Goal: Navigation & Orientation: Find specific page/section

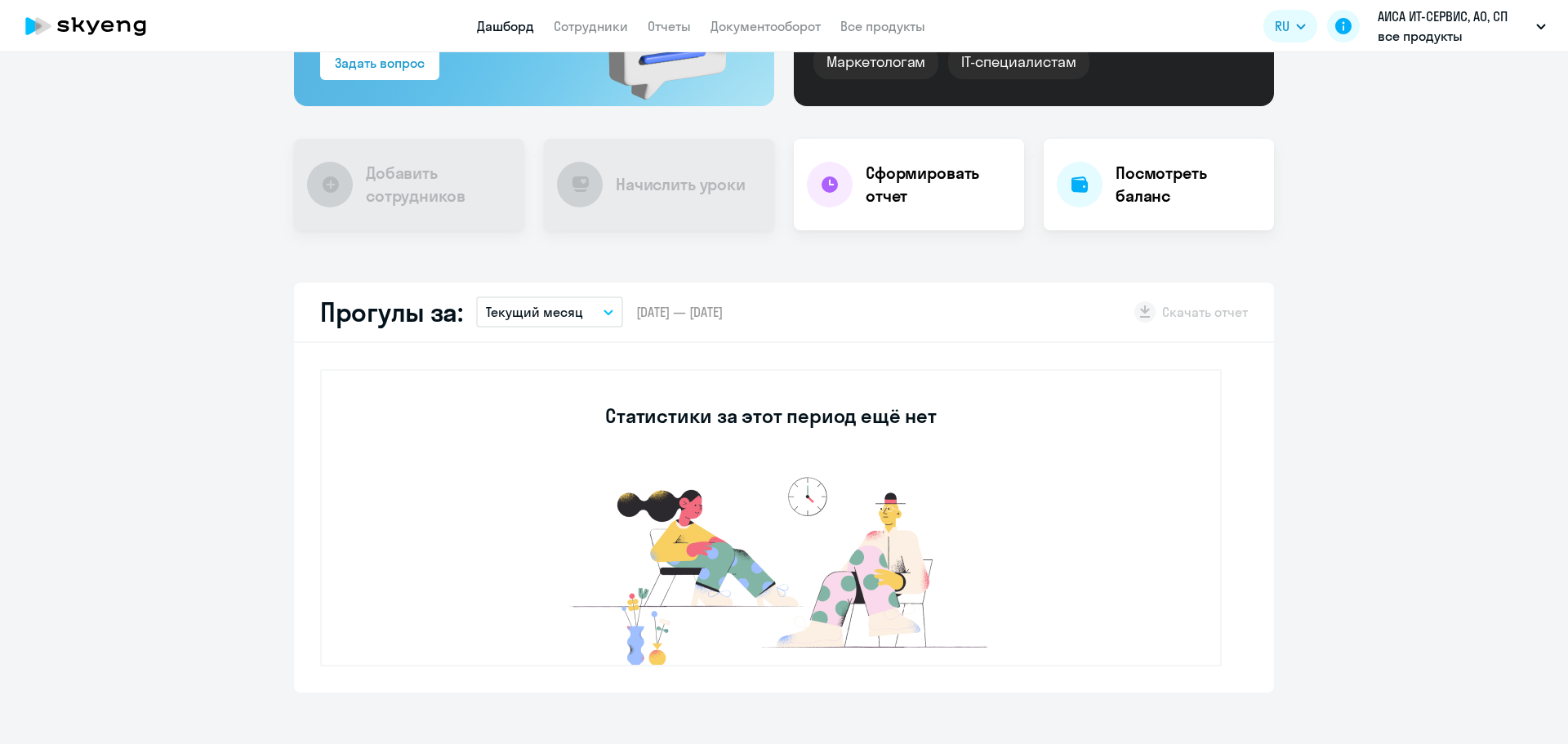
select select "30"
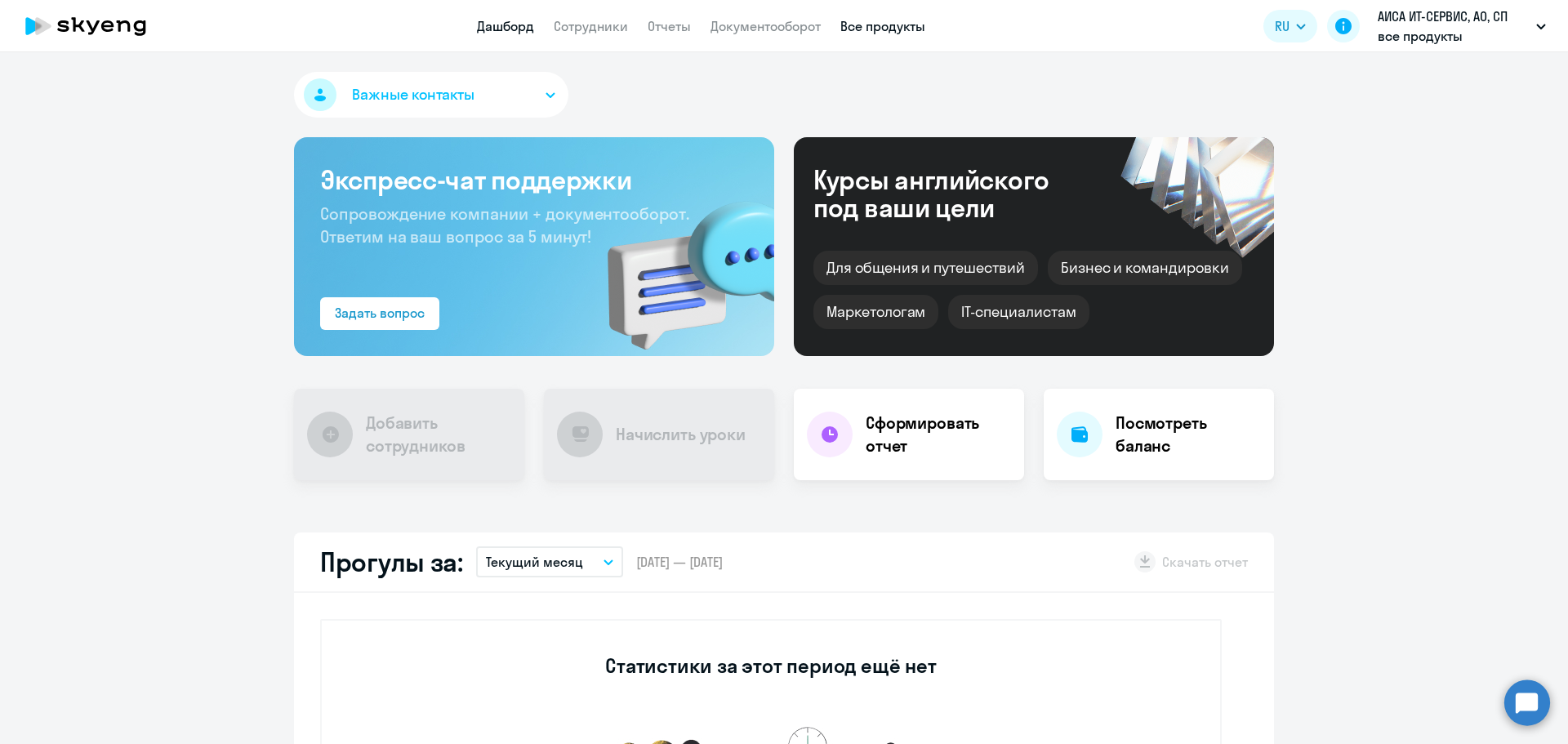
click at [858, 21] on link "Все продукты" at bounding box center [882, 25] width 85 height 16
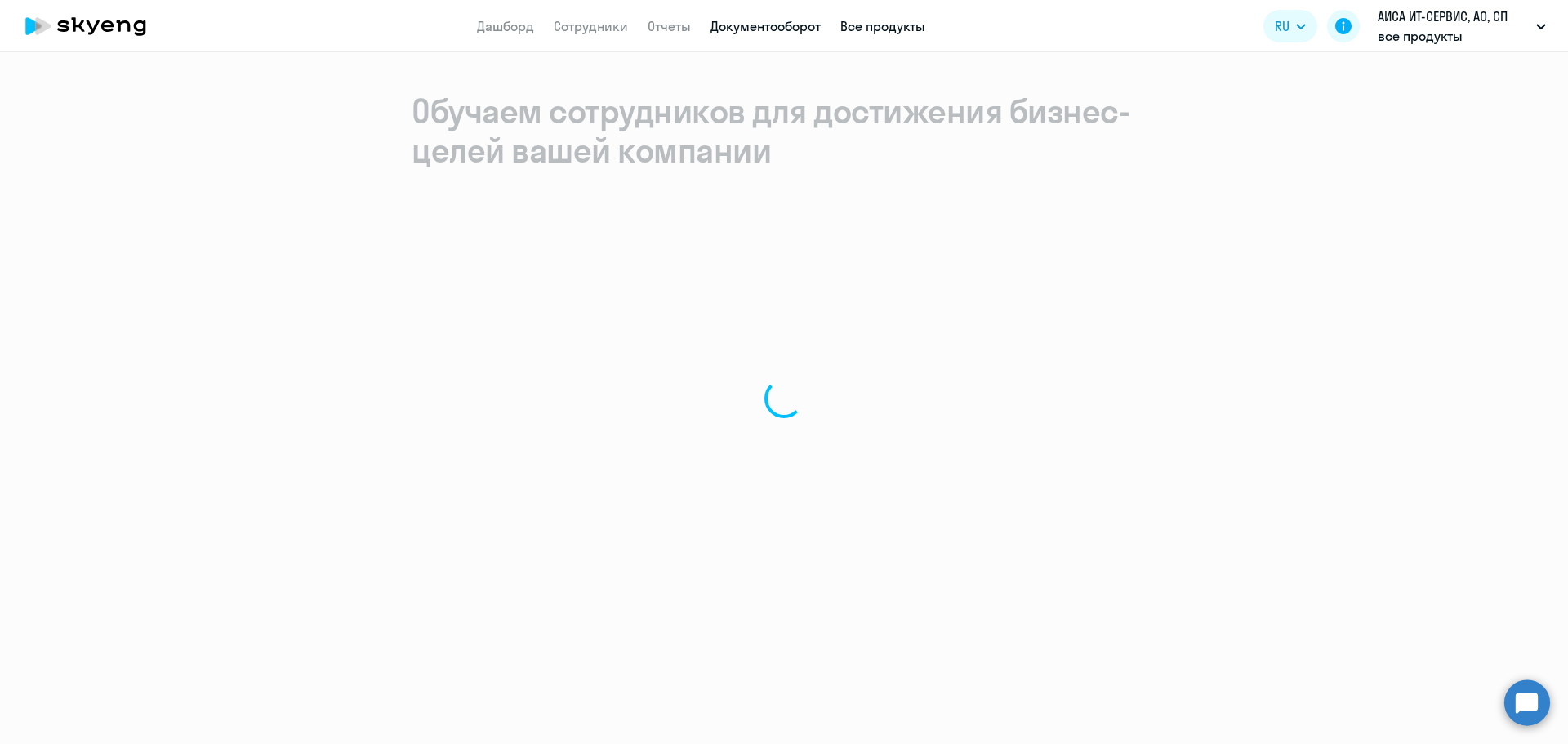
click at [798, 30] on link "Документооборот" at bounding box center [765, 25] width 110 height 16
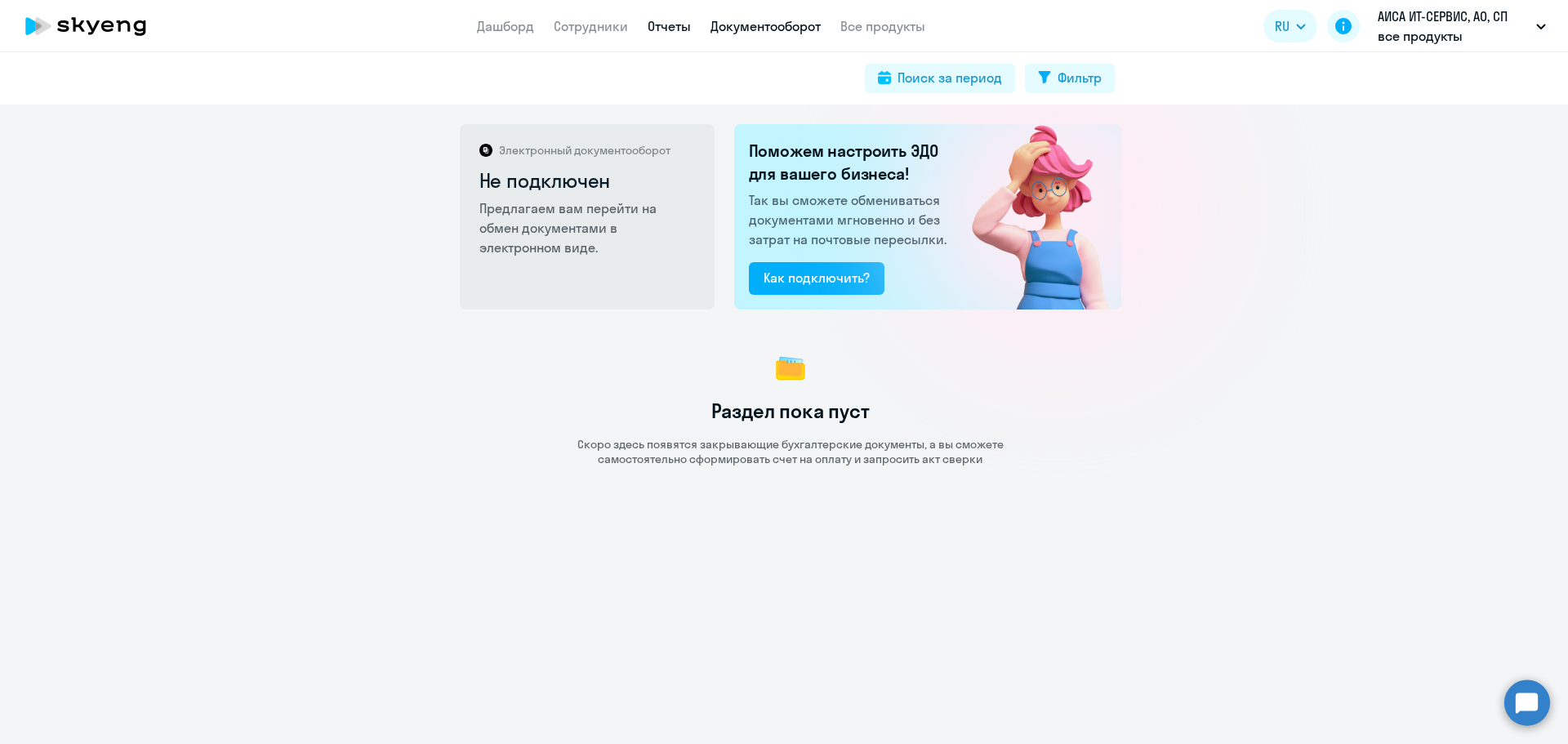
click at [665, 33] on link "Отчеты" at bounding box center [669, 25] width 43 height 16
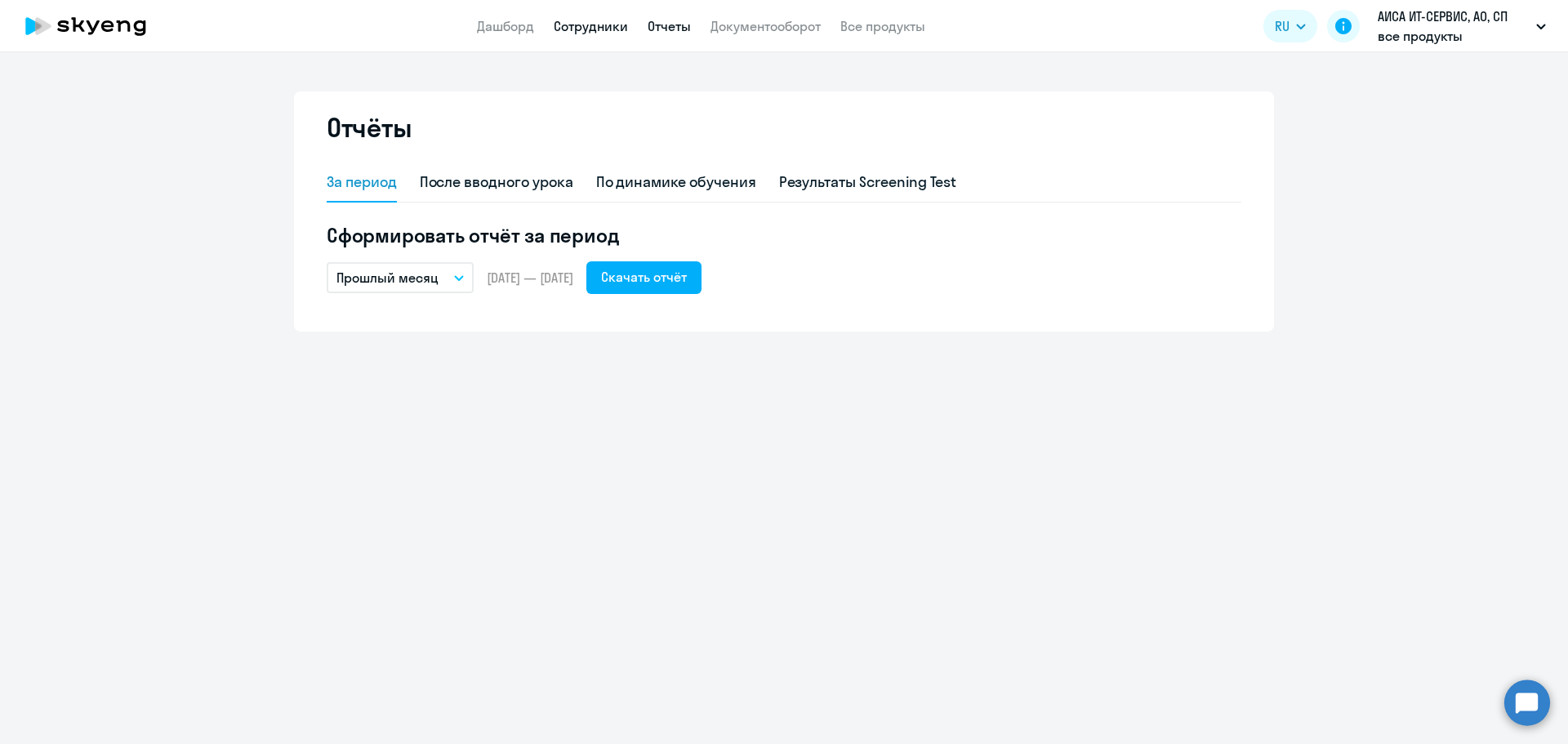
click at [610, 32] on link "Сотрудники" at bounding box center [591, 25] width 75 height 16
select select "30"
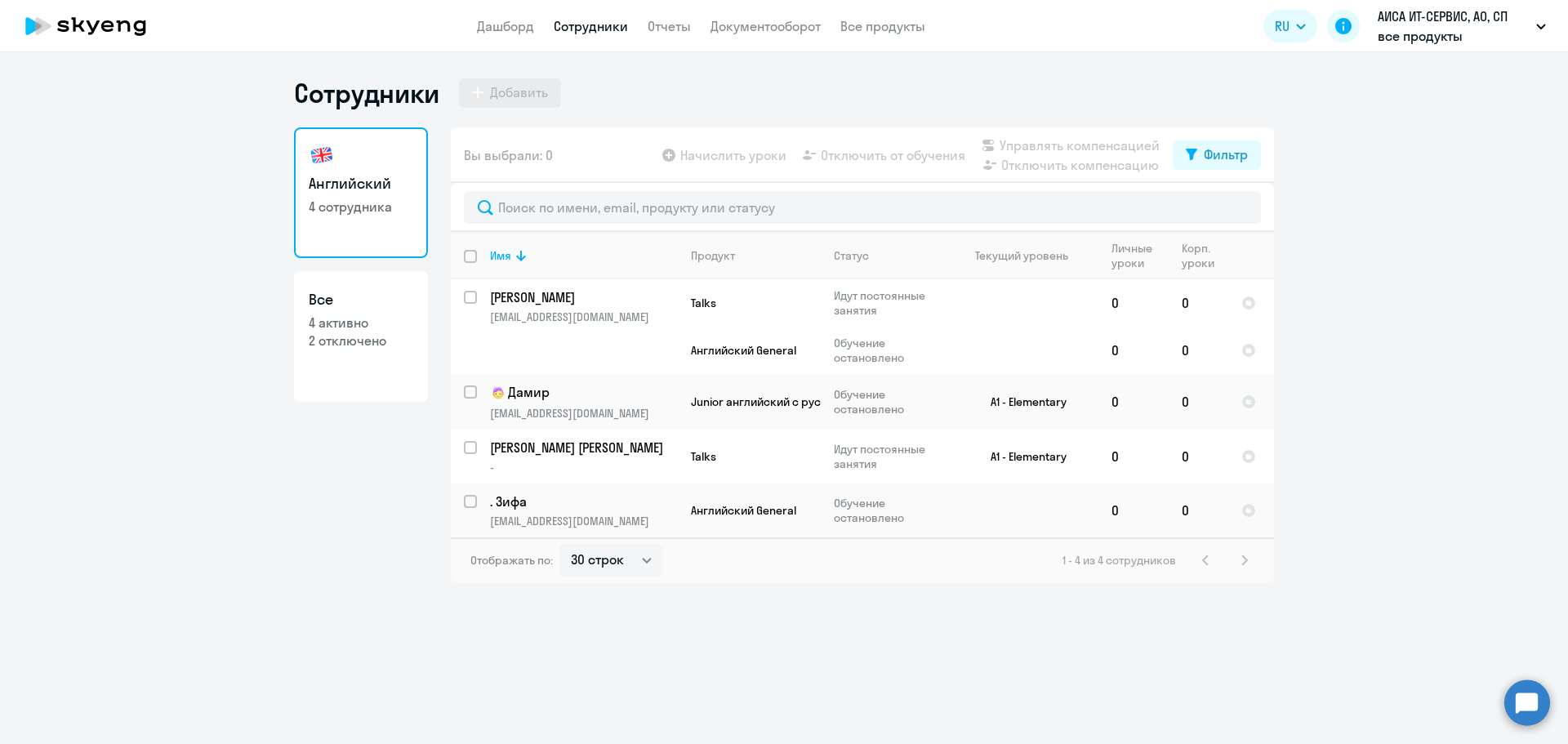
click at [395, 333] on p "2 отключено" at bounding box center [361, 340] width 104 height 18
select select "30"
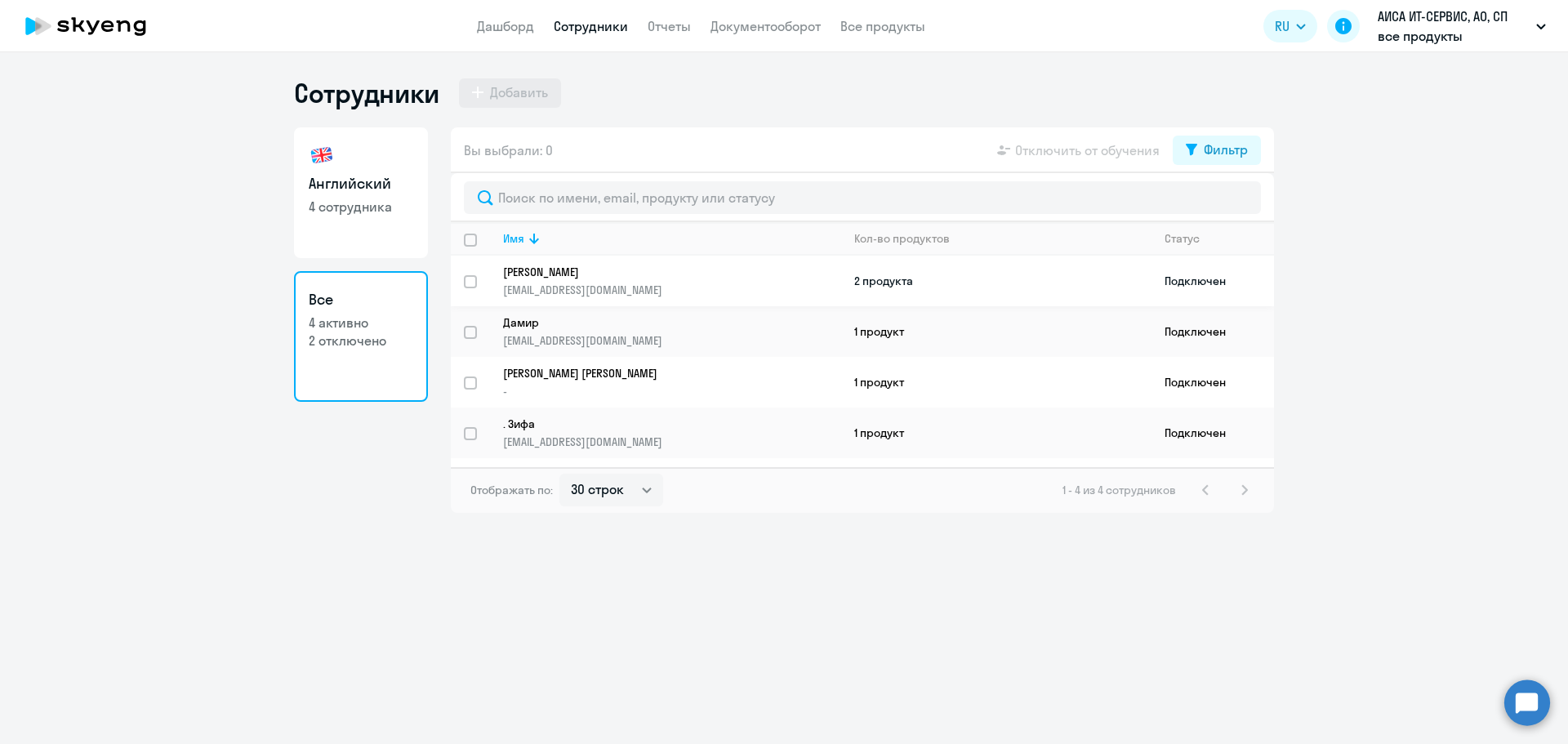
click at [885, 273] on td "2 продукта" at bounding box center [996, 281] width 310 height 51
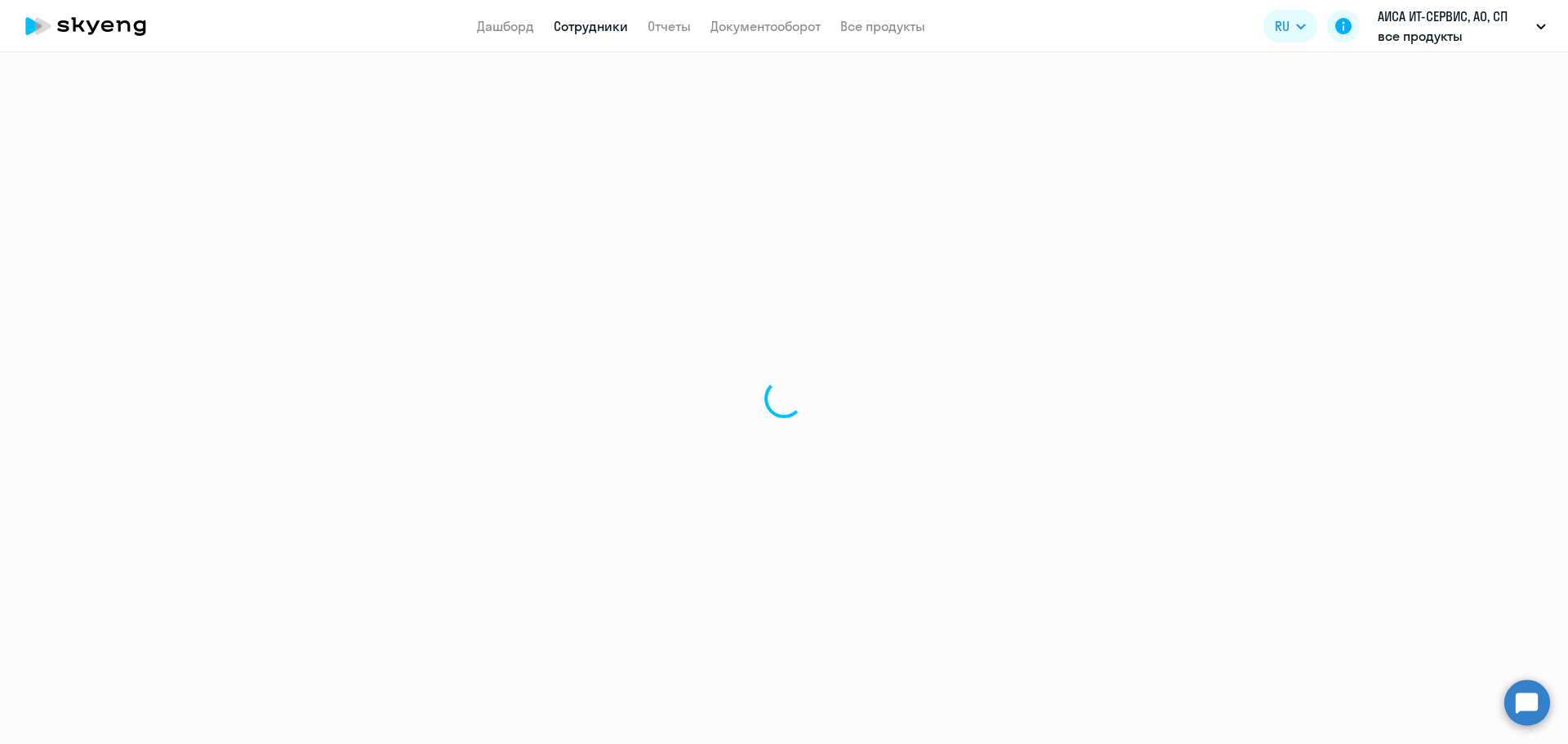
select select "english"
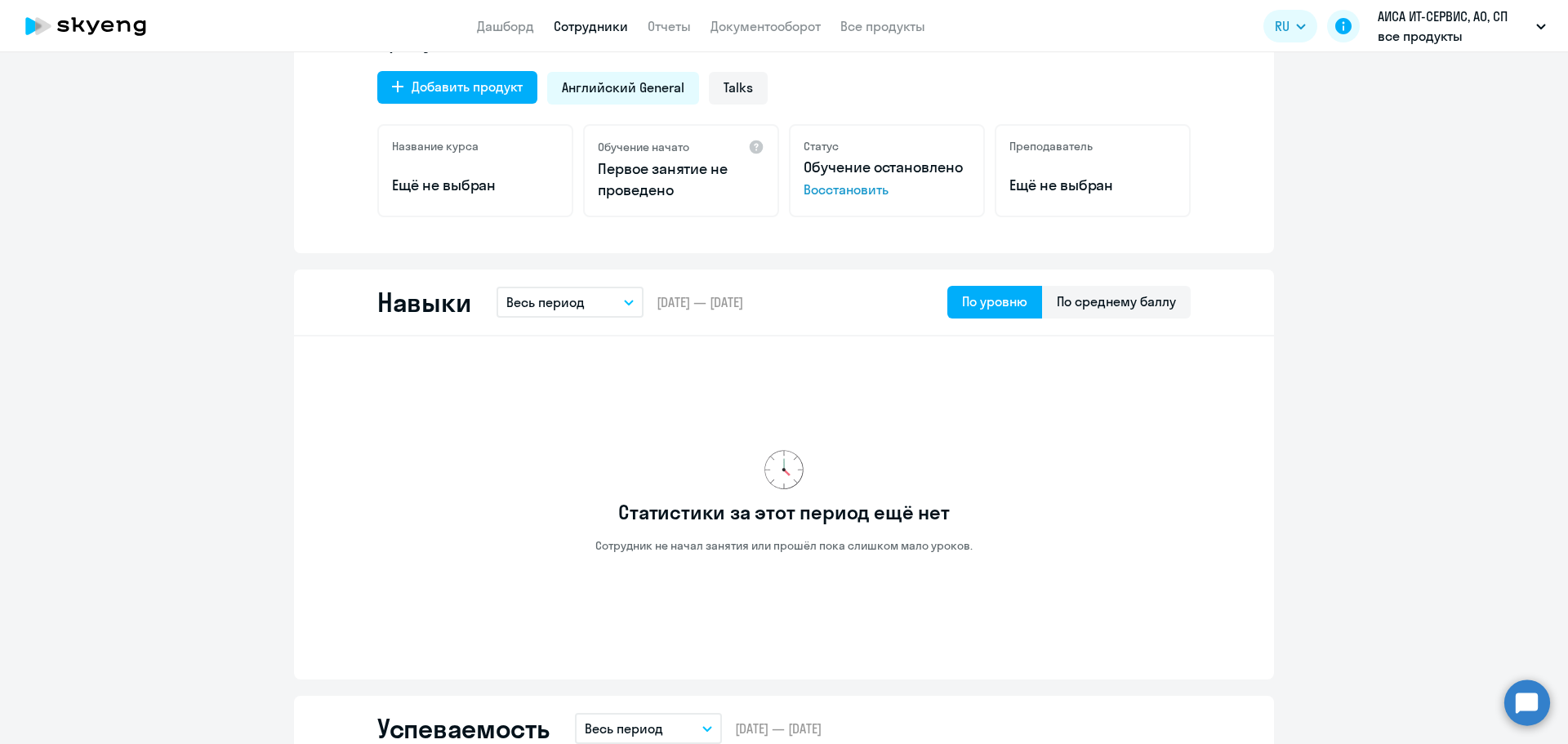
scroll to position [571, 0]
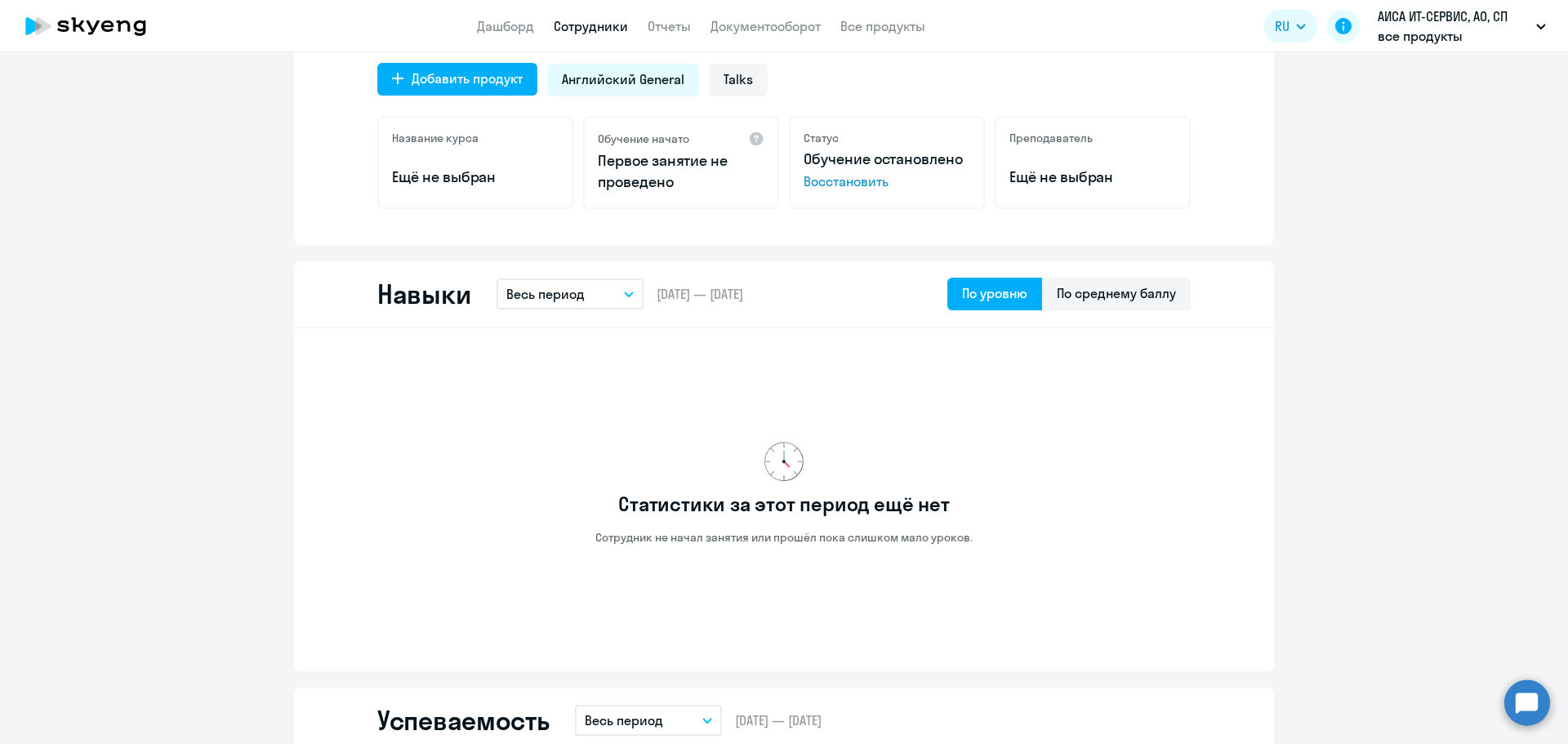
click at [593, 295] on button "Весь период" at bounding box center [570, 294] width 147 height 31
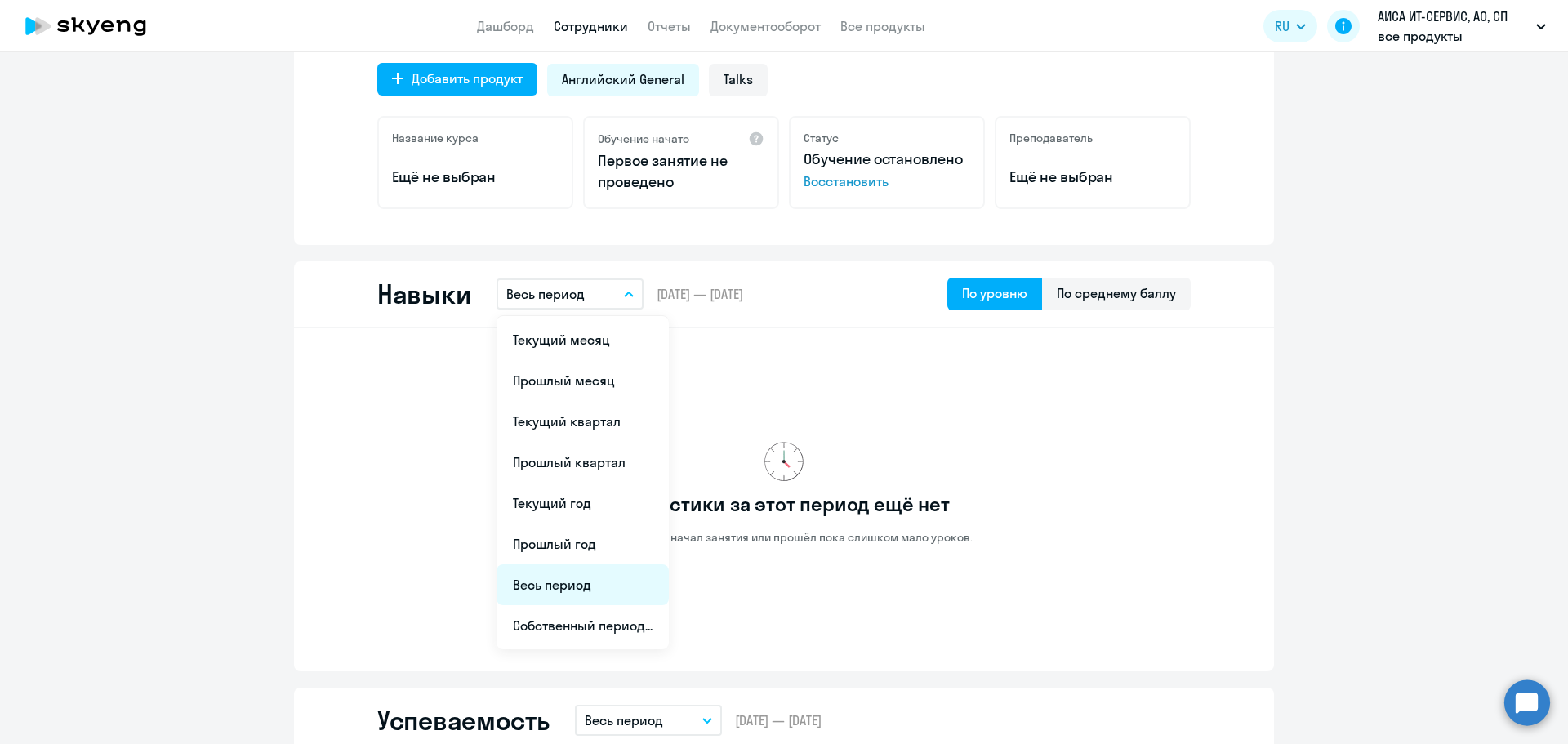
click at [616, 586] on li "Весь период" at bounding box center [582, 584] width 173 height 41
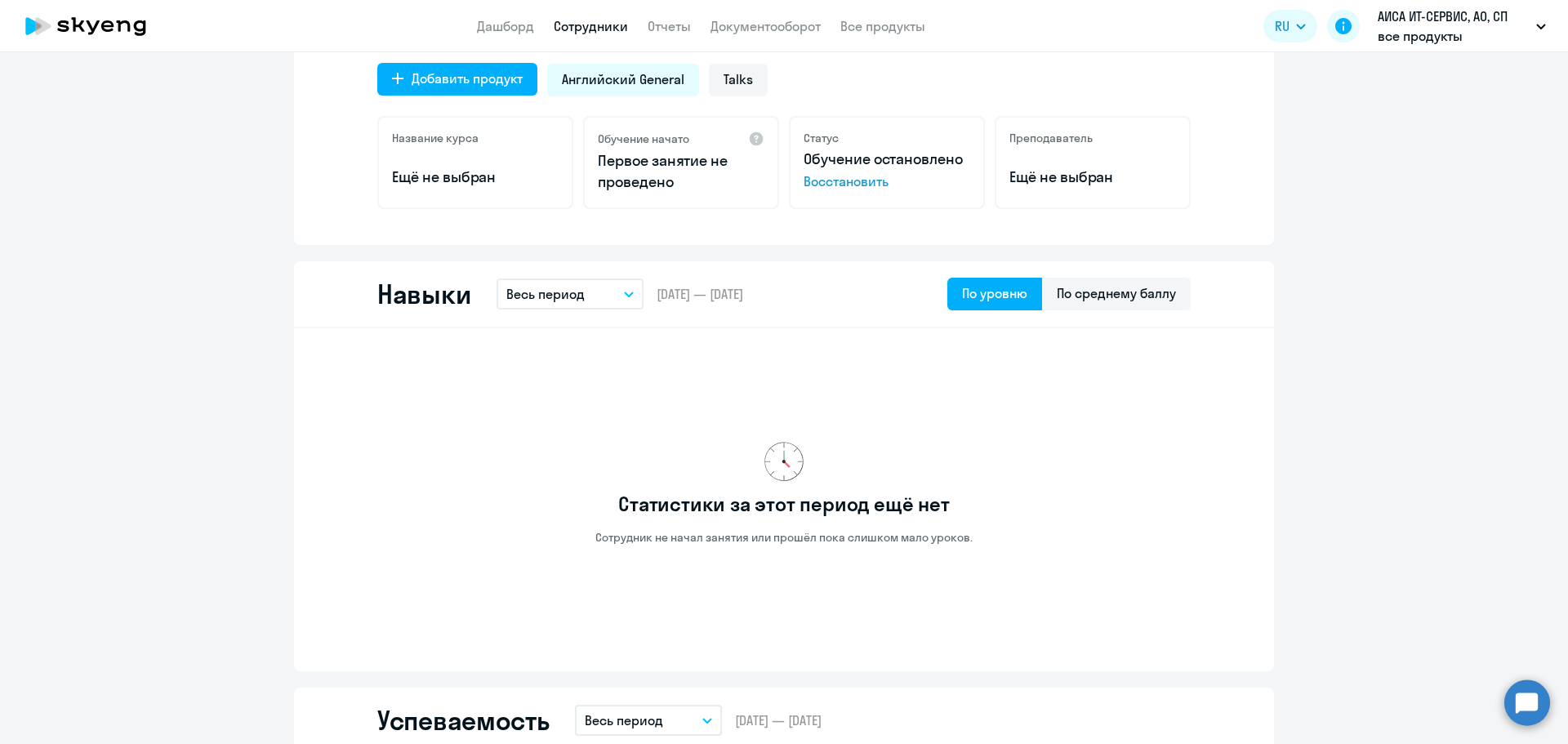
click at [577, 284] on button "Весь период" at bounding box center [570, 294] width 147 height 31
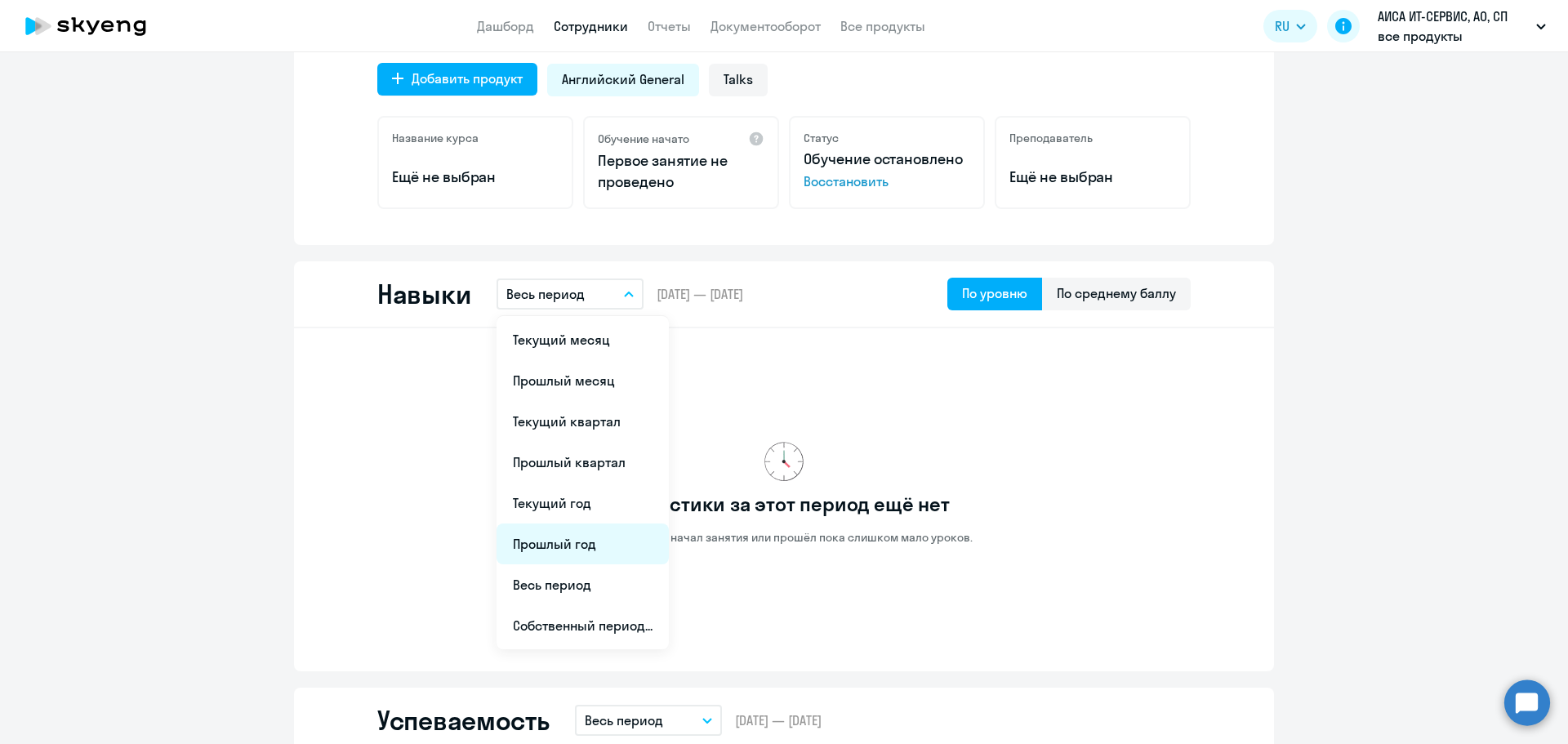
click at [565, 563] on li "Прошлый год" at bounding box center [582, 543] width 173 height 41
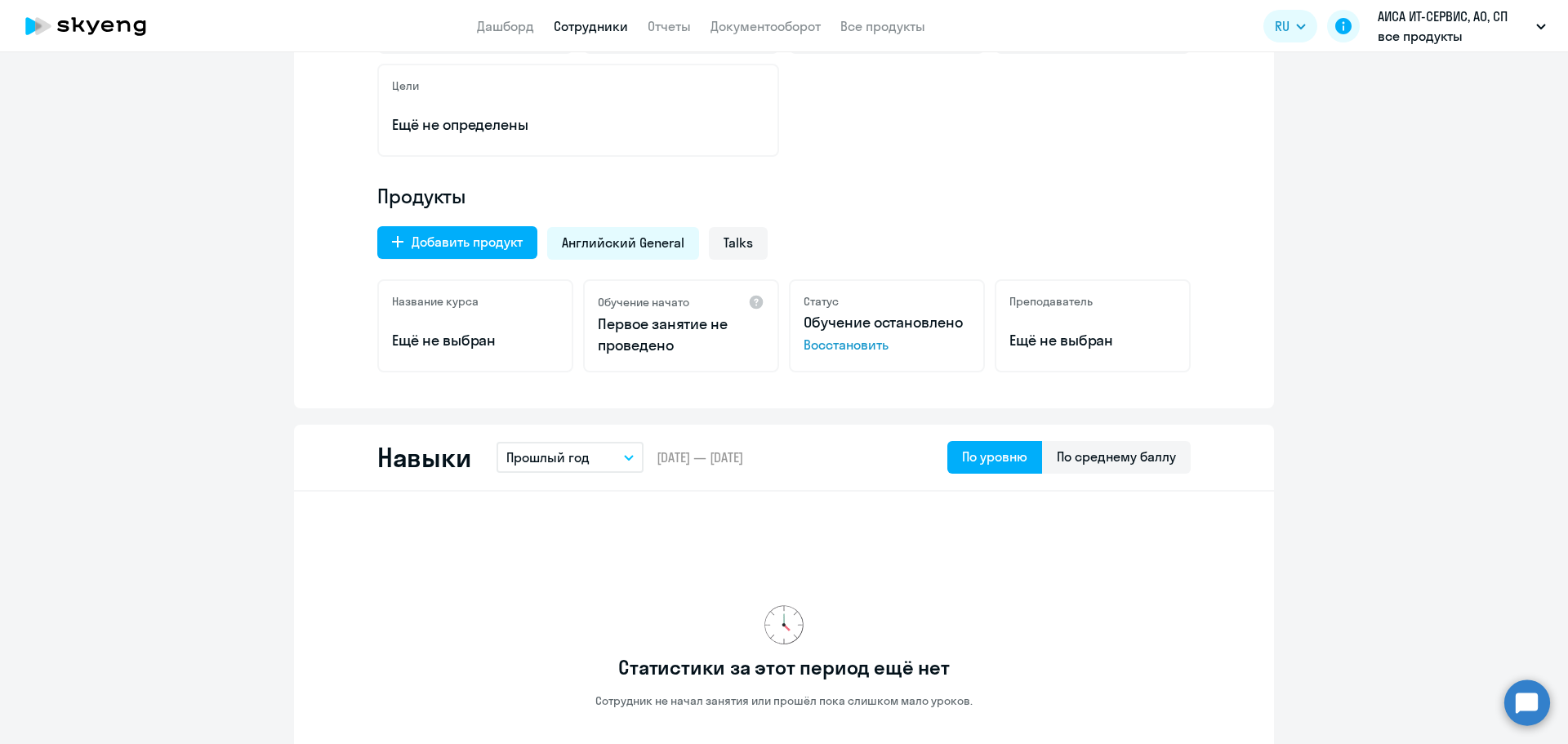
scroll to position [0, 0]
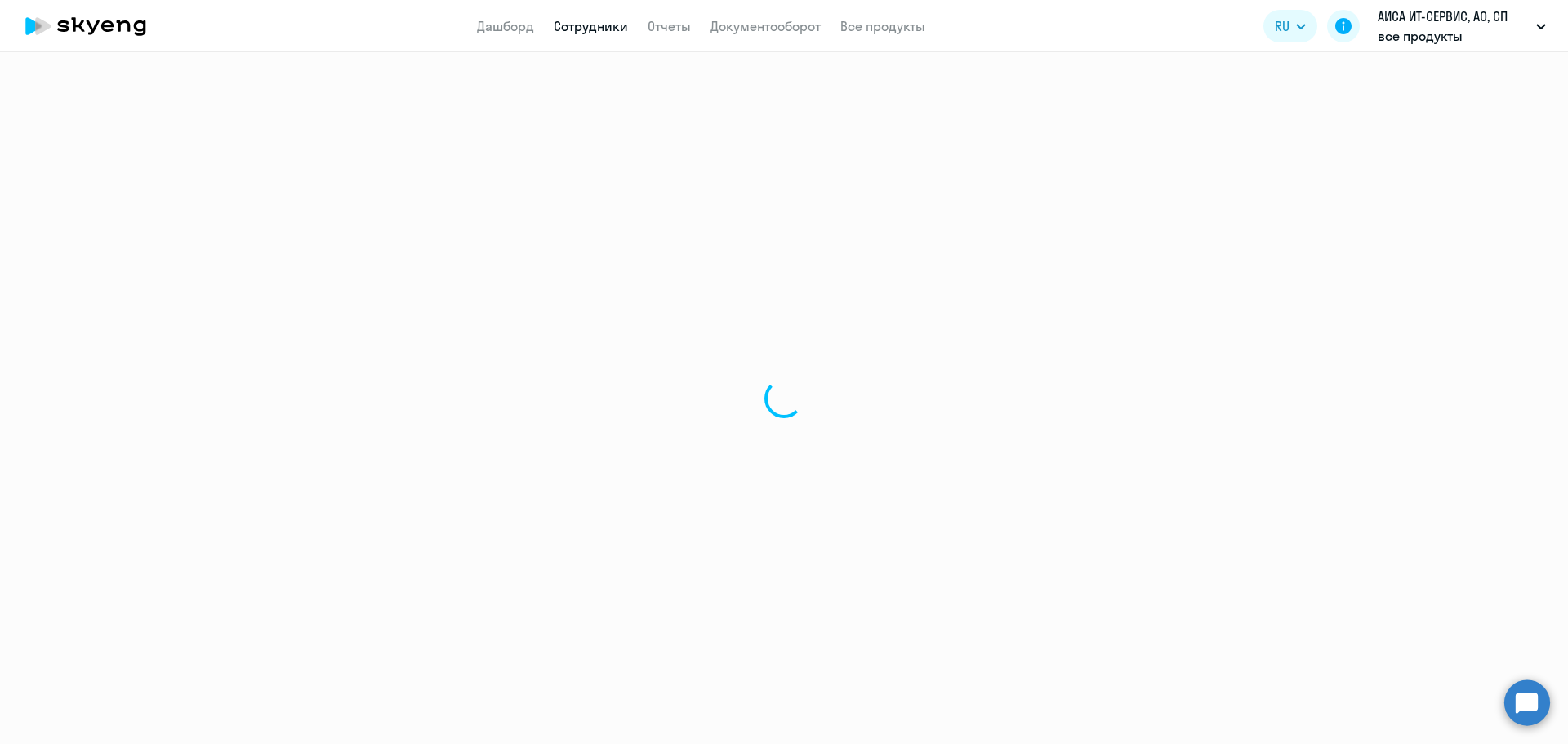
select select "30"
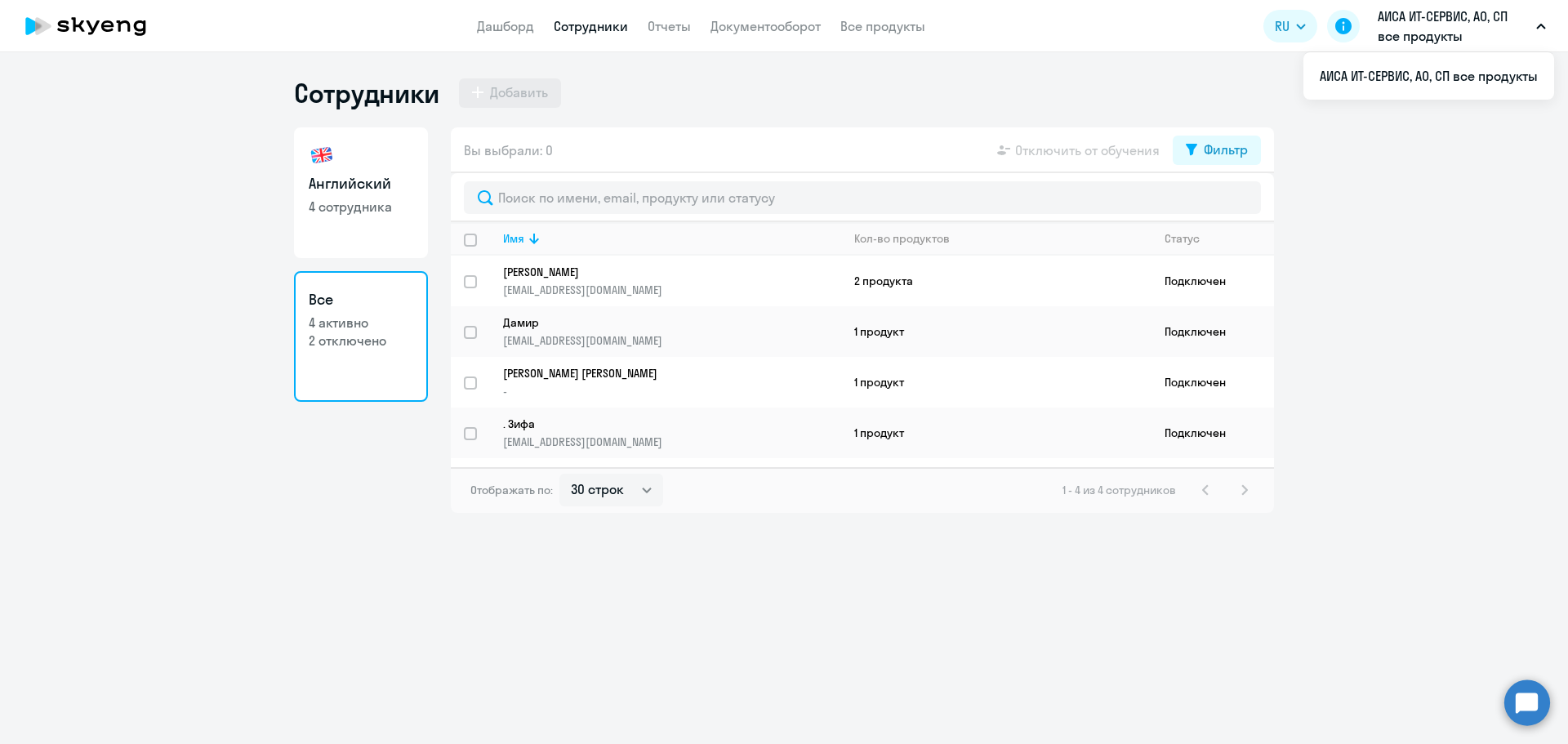
click at [1397, 31] on p "АИСА ИТ-СЕРВИС, АО, СП все продукты" at bounding box center [1453, 26] width 152 height 39
click at [462, 31] on app-header "Дашборд Сотрудники Отчеты Документооборот Все продукты Дашборд Сотрудники Отчет…" at bounding box center [784, 26] width 1568 height 52
click at [505, 31] on link "Дашборд" at bounding box center [505, 25] width 58 height 16
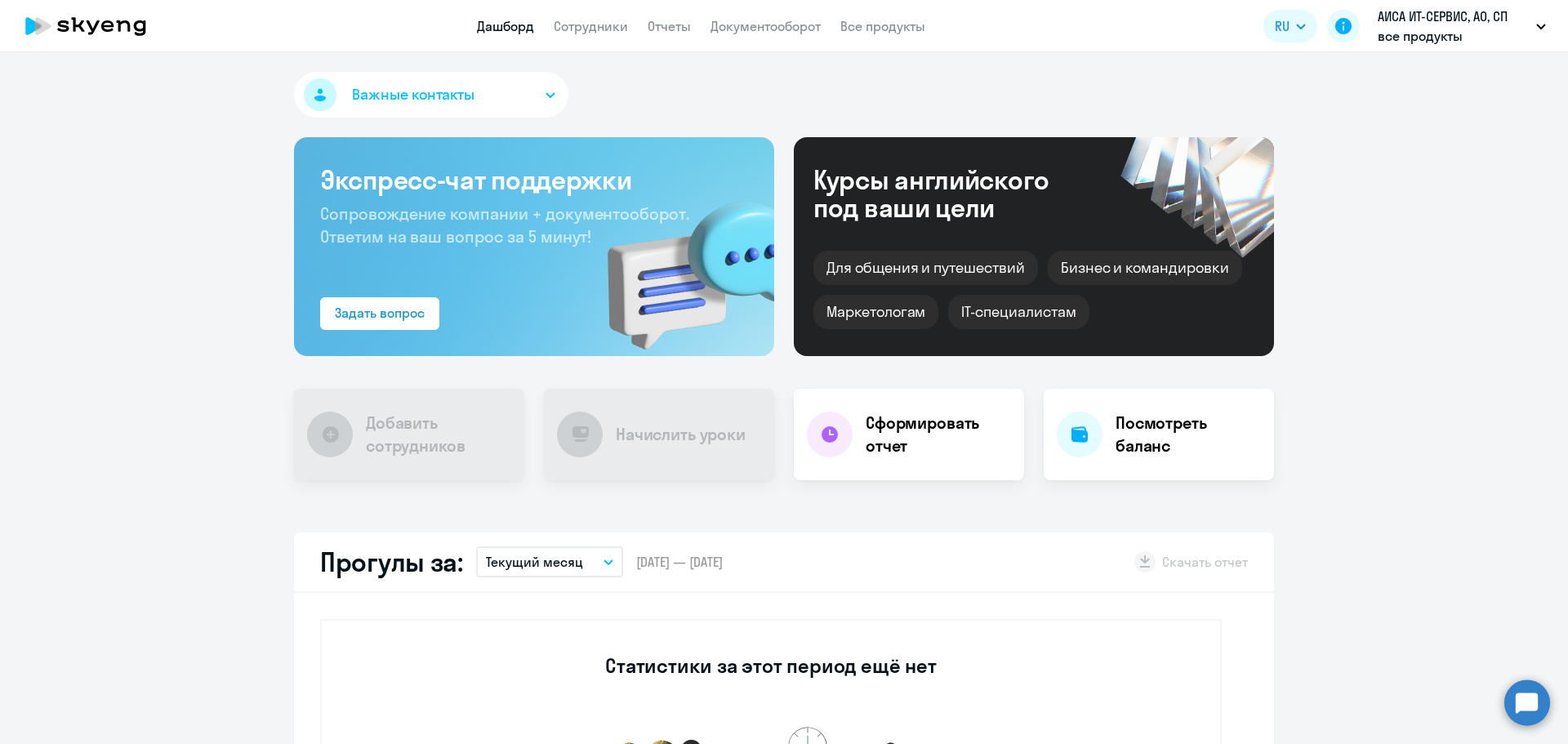
select select "30"
click at [1119, 456] on h4 "Посмотреть баланс" at bounding box center [1188, 434] width 146 height 46
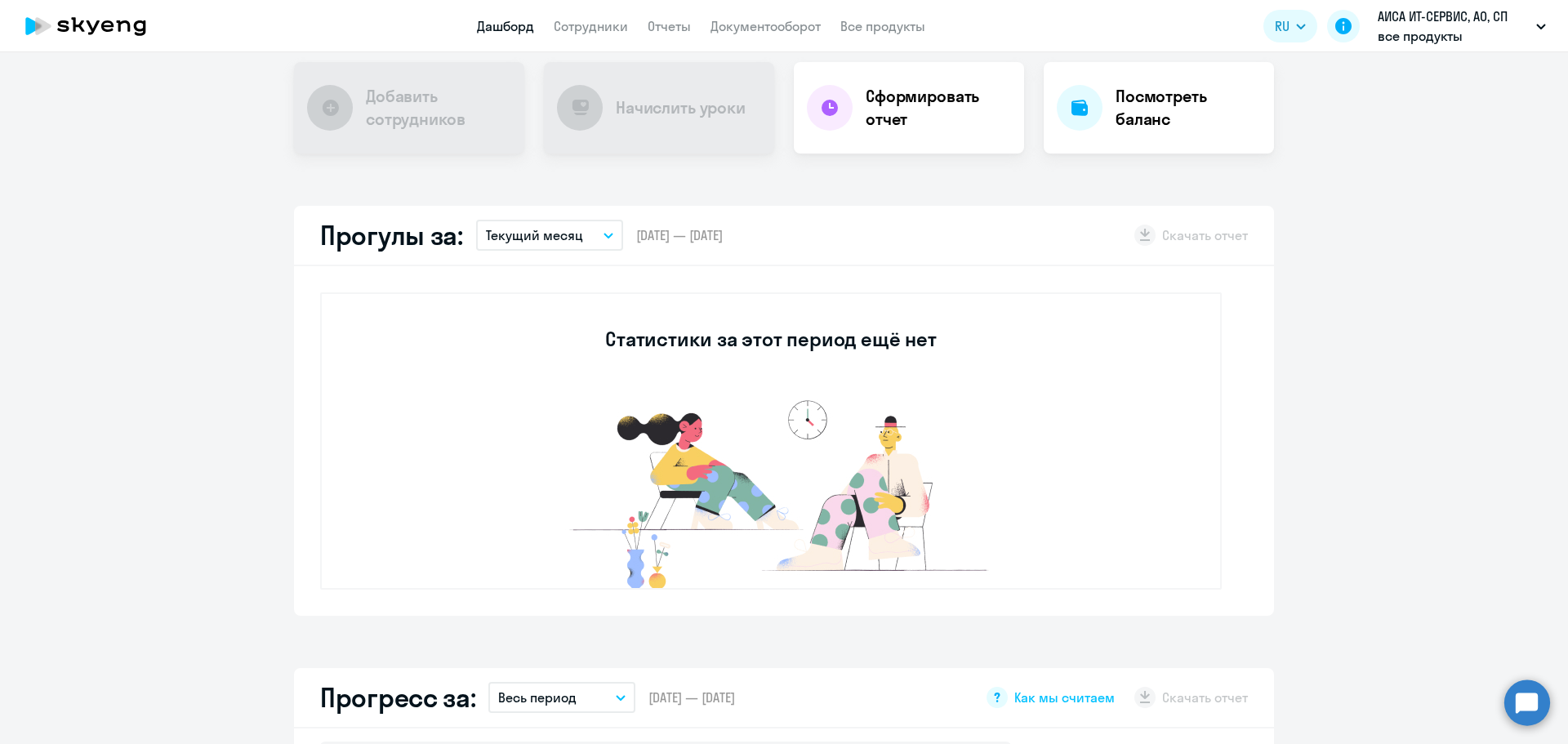
select select "30"
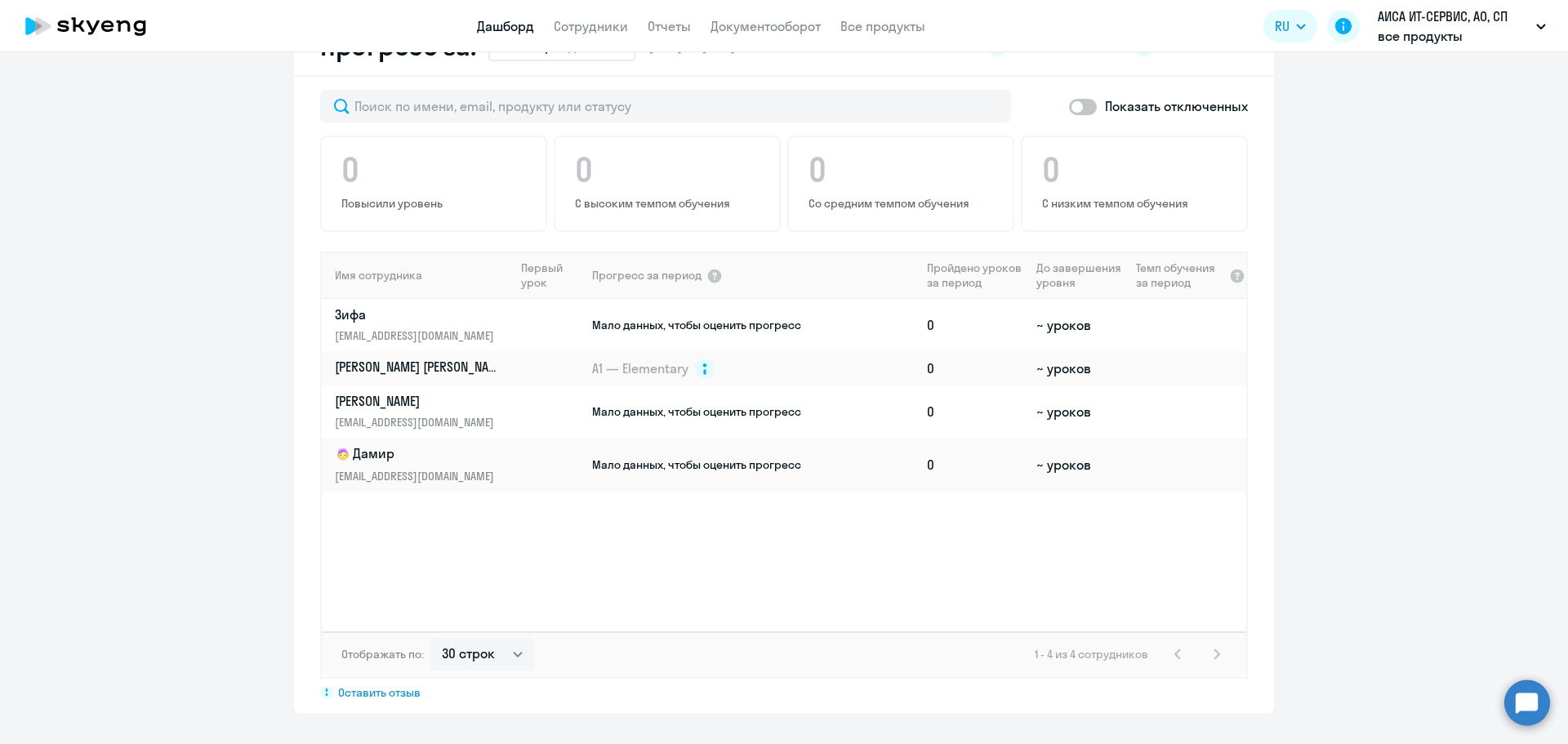
scroll to position [979, 0]
click at [789, 374] on td "A1 — Elementary" at bounding box center [755, 366] width 330 height 35
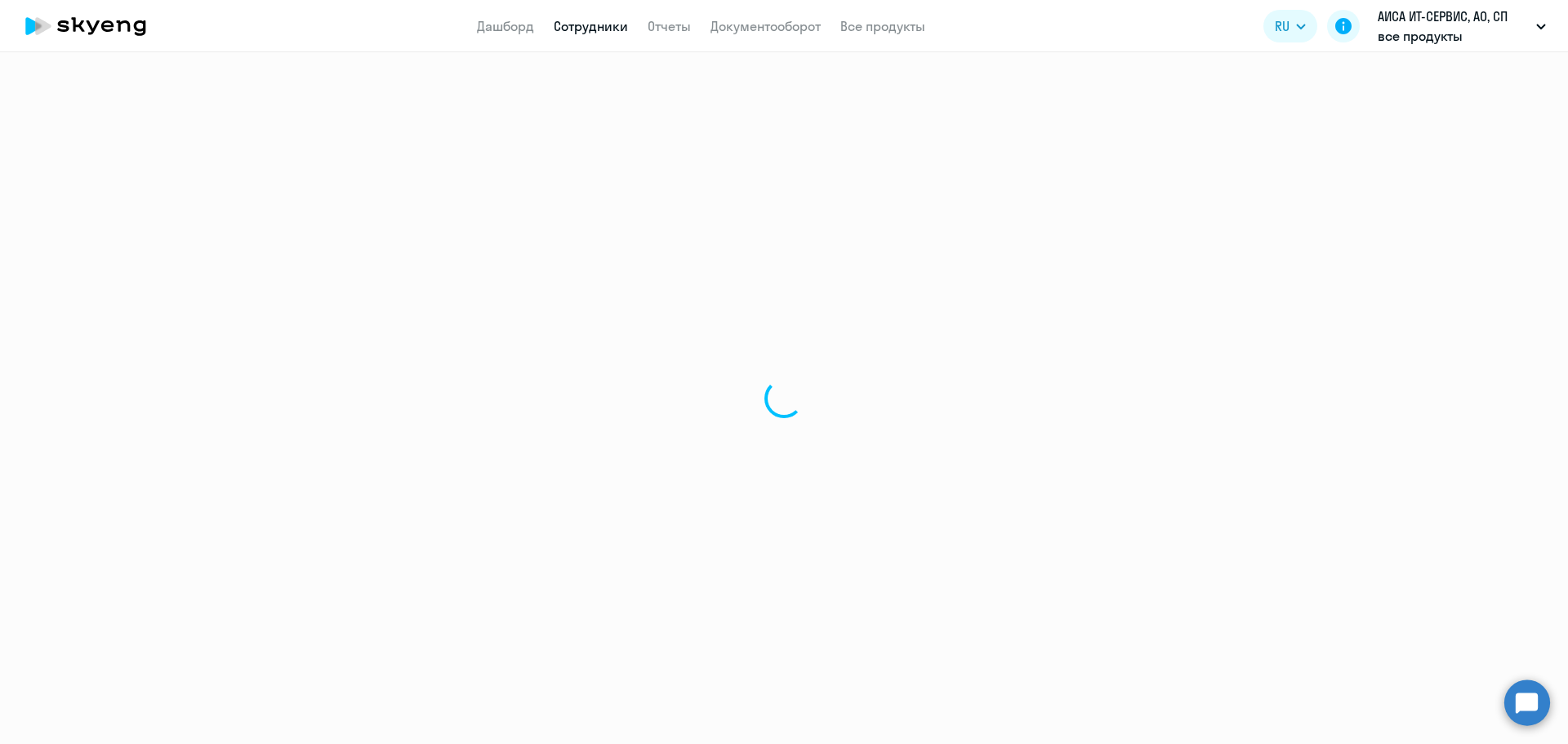
select select "english"
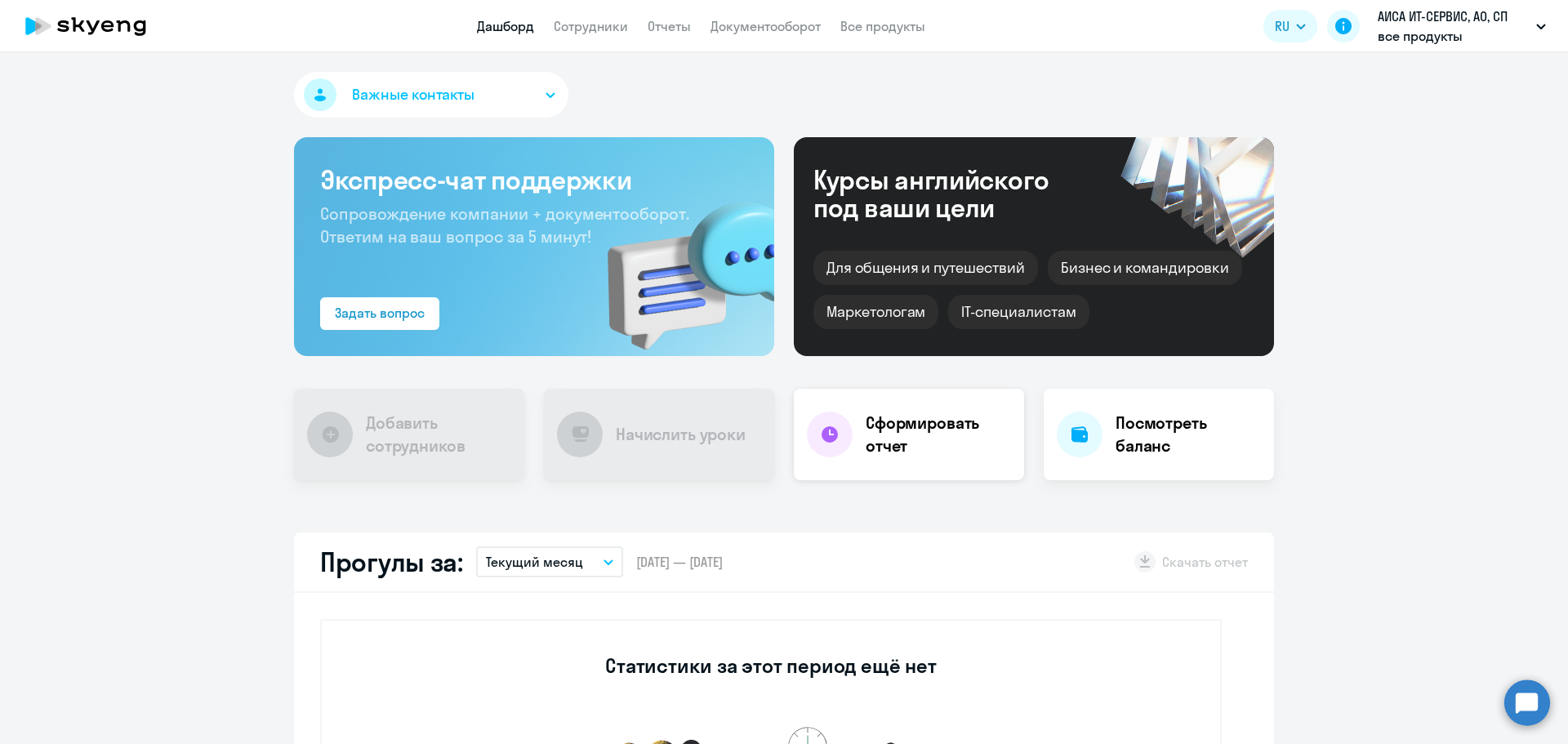
select select "30"
click at [1407, 33] on p "АИСА ИТ-СЕРВИС, АО, СП все продукты" at bounding box center [1453, 26] width 152 height 39
click at [1332, 32] on button at bounding box center [1343, 26] width 33 height 33
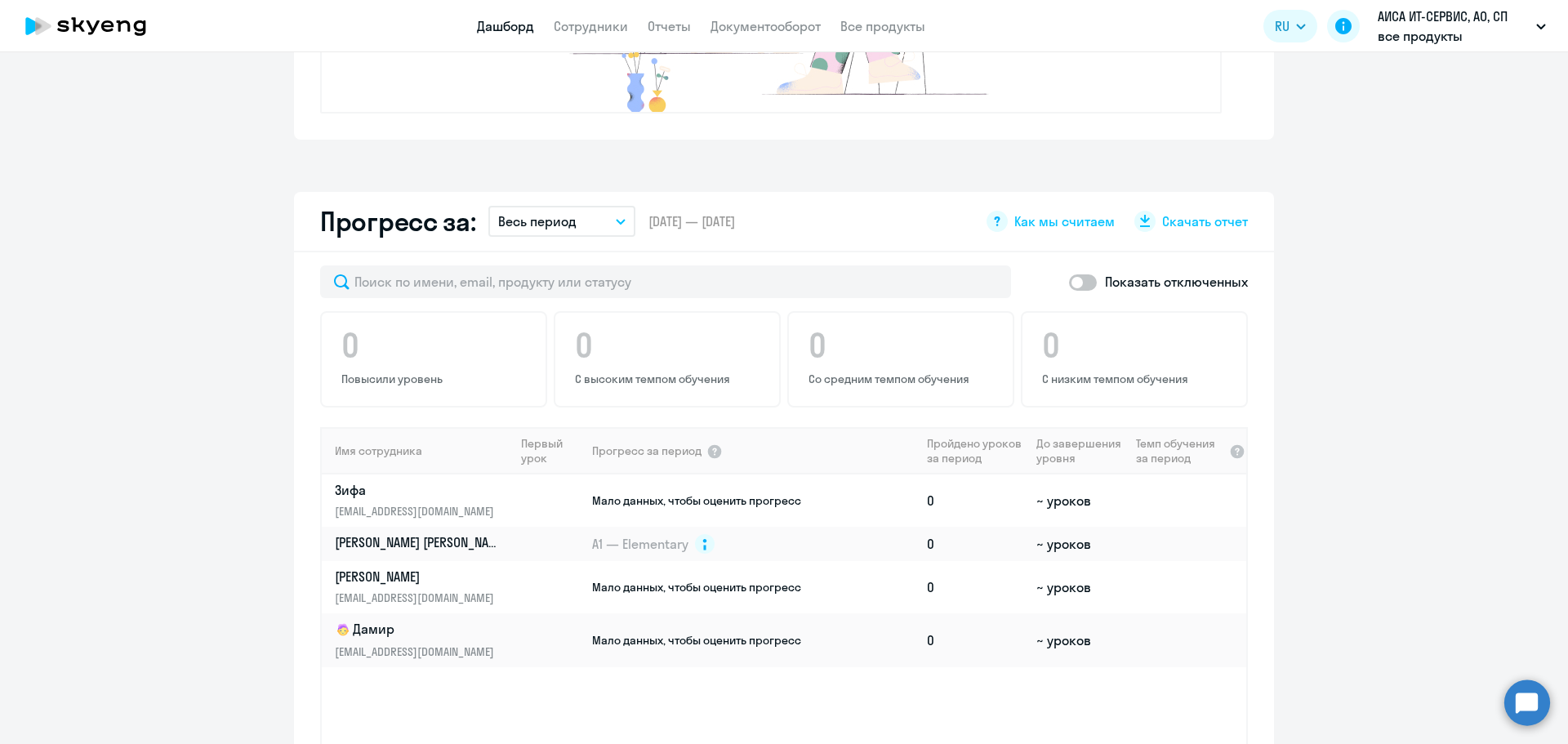
scroll to position [816, 0]
